Goal: Task Accomplishment & Management: Manage account settings

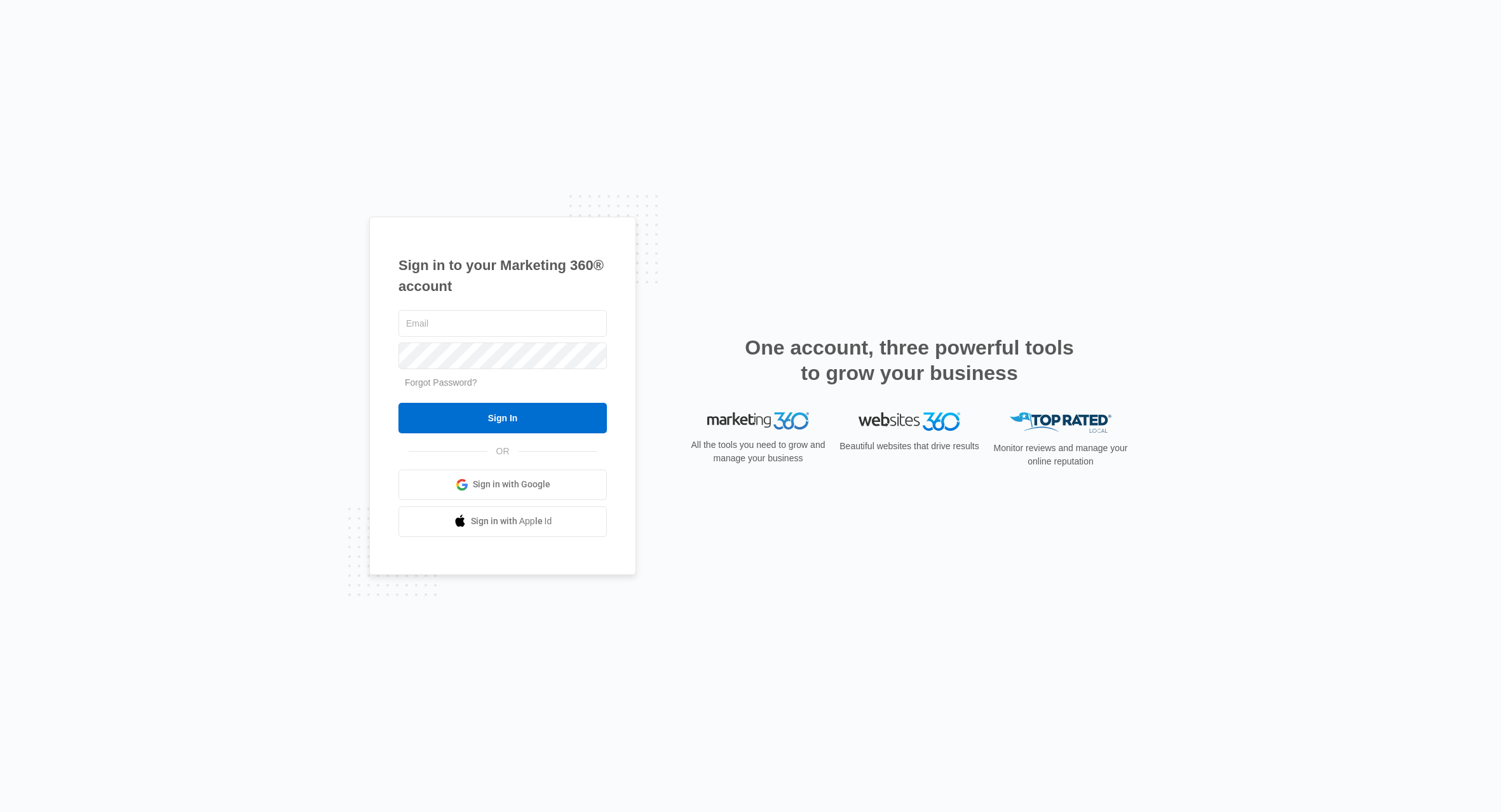
drag, startPoint x: 85, startPoint y: 314, endPoint x: 107, endPoint y: 338, distance: 32.6
click at [85, 314] on div "Sign in to your Marketing 360® account Forgot Password? Sign In OR Sign in with…" at bounding box center [750, 406] width 1501 height 812
click at [439, 329] on input "text" at bounding box center [502, 324] width 208 height 27
paste input "Napisatkadieva78@gmail.com"
type input "Napisatkadieva78@gmail.com"
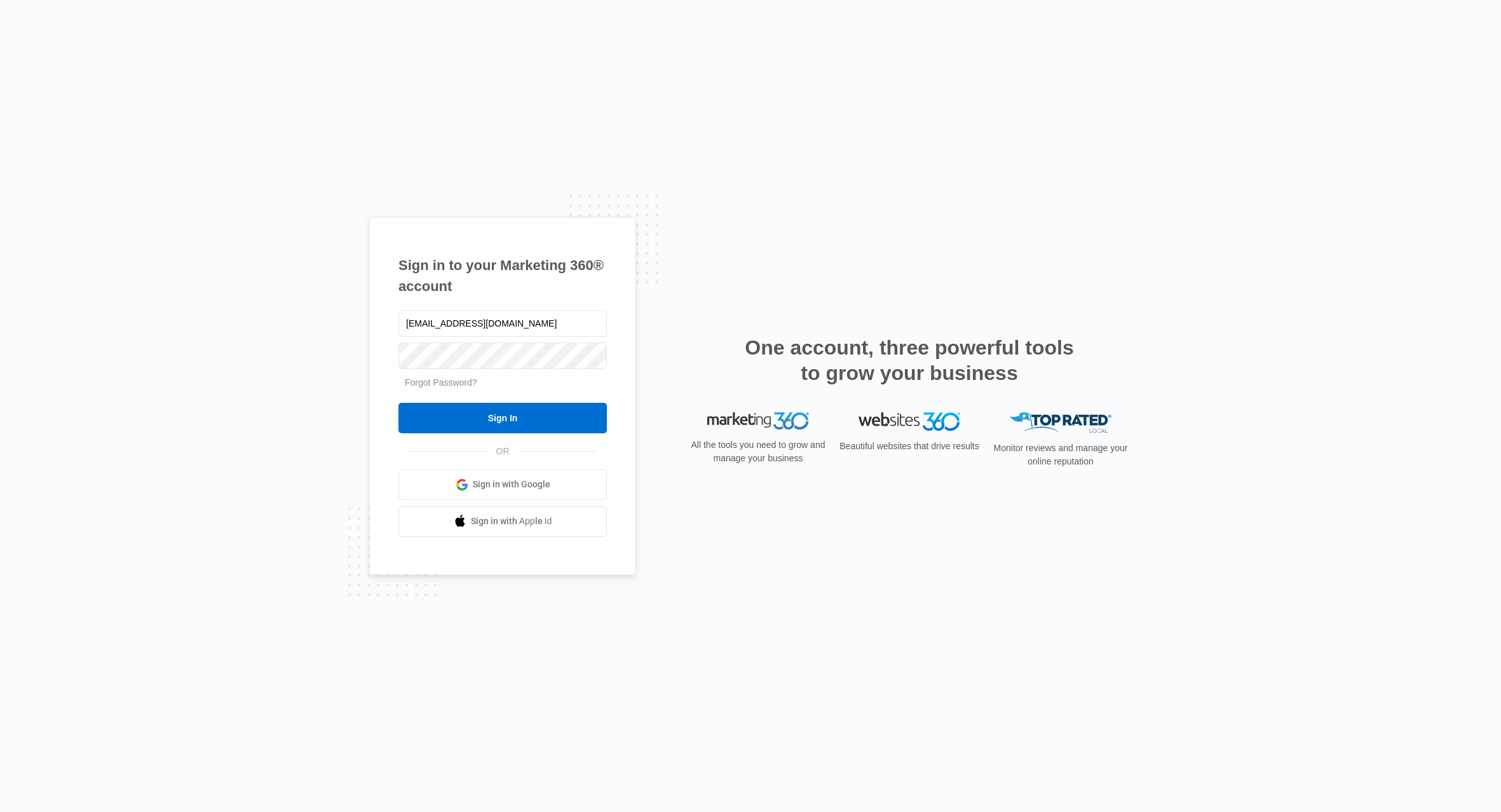
click at [62, 341] on div "Sign in to your Marketing 360® account Napisatkadieva78@gmail.com Forgot Passwo…" at bounding box center [750, 406] width 1501 height 812
click at [469, 412] on input "Sign In" at bounding box center [502, 418] width 208 height 31
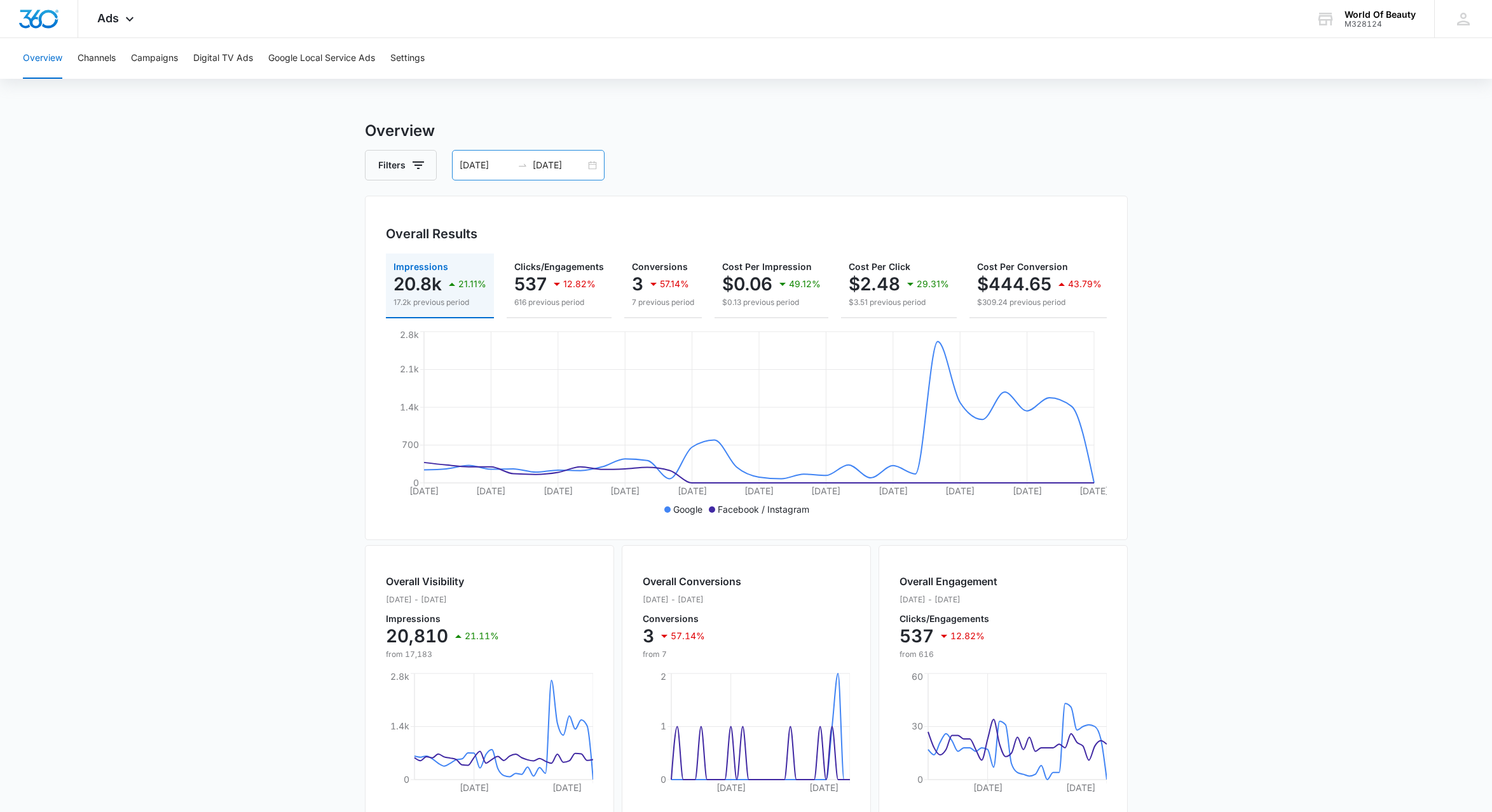
click at [489, 170] on input "[DATE]" at bounding box center [486, 166] width 53 height 14
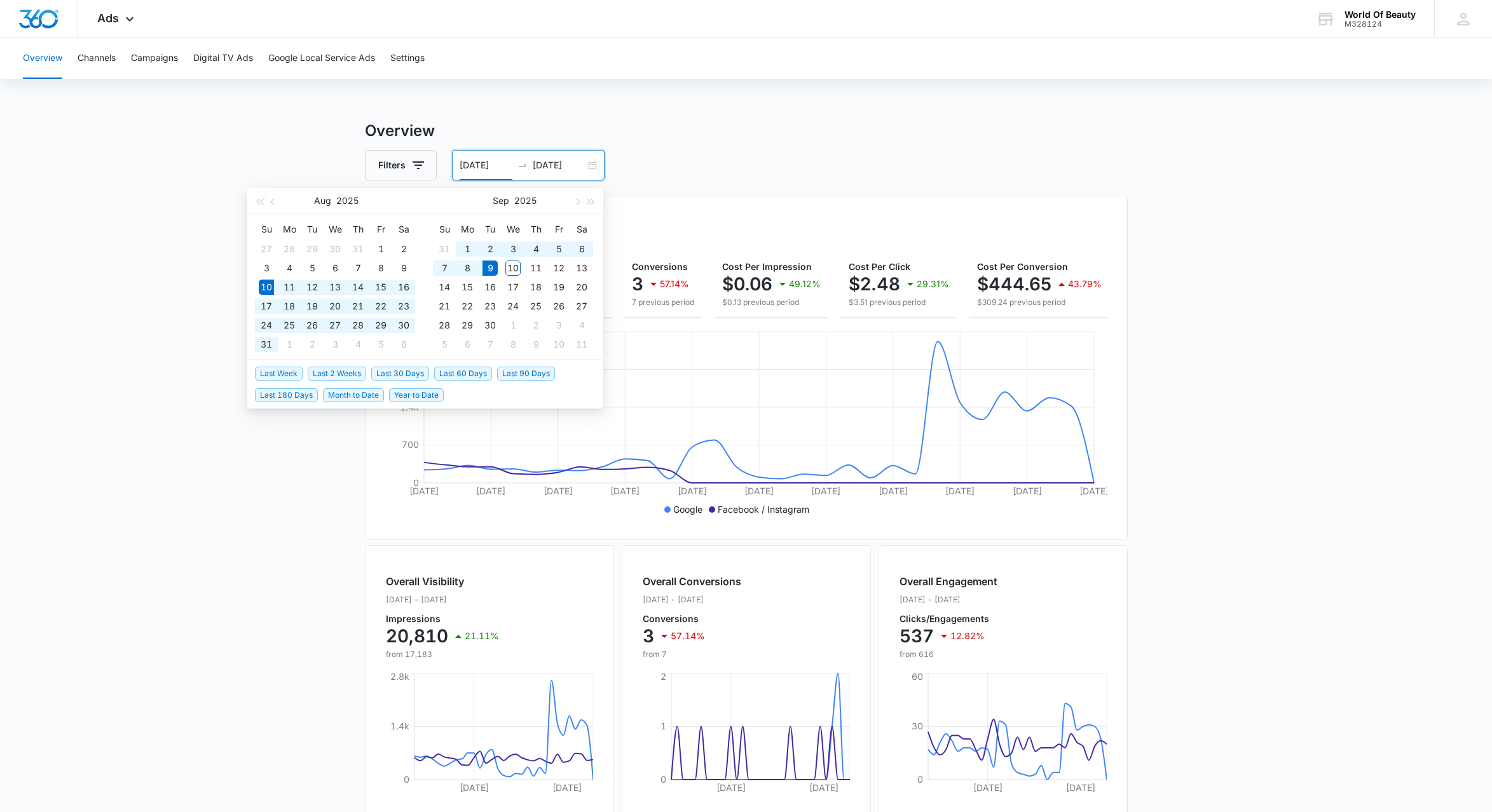
click at [750, 166] on div "Filters [DATE] [DATE]" at bounding box center [746, 165] width 762 height 31
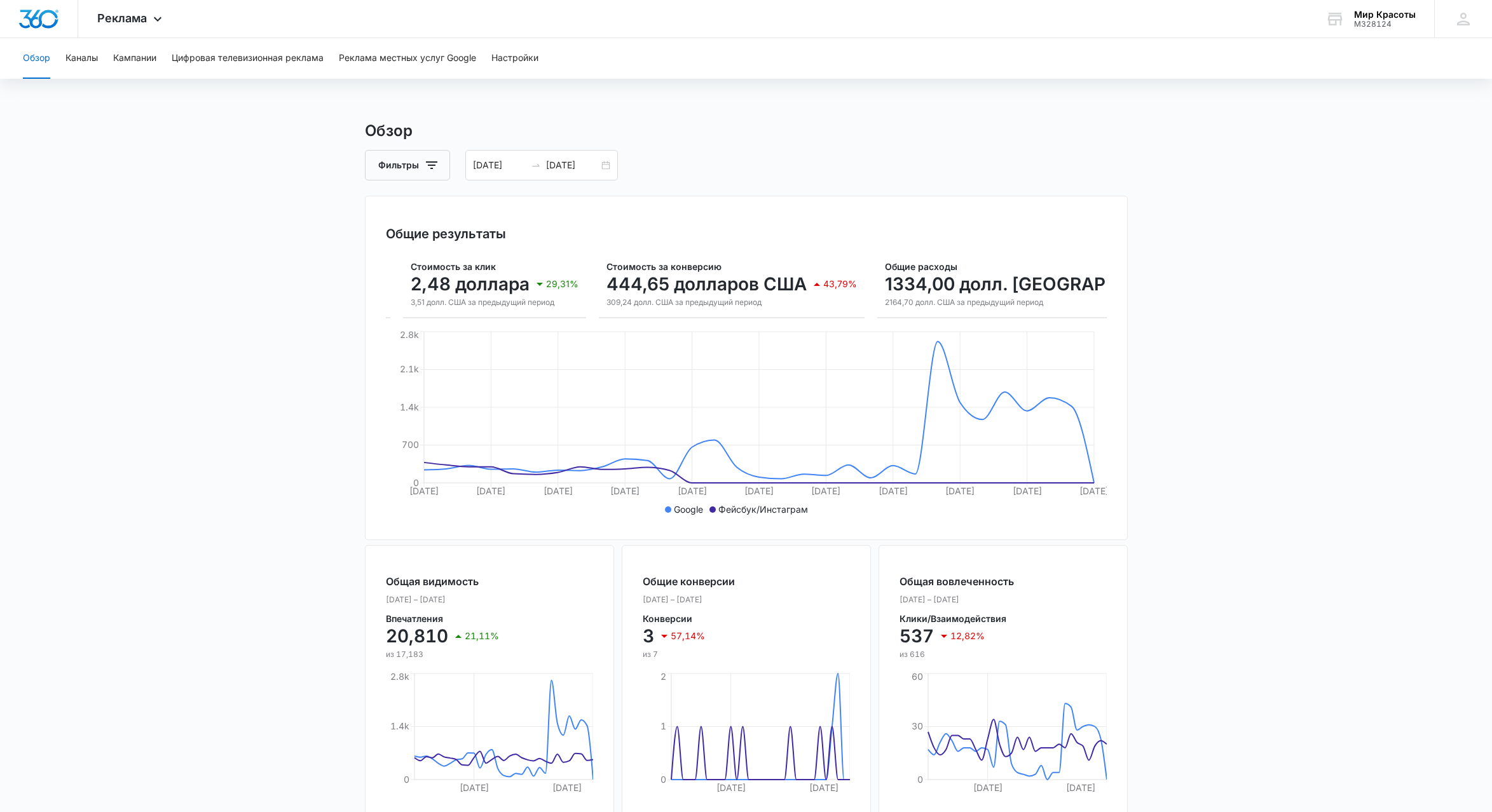
scroll to position [0, 597]
